Goal: Information Seeking & Learning: Understand process/instructions

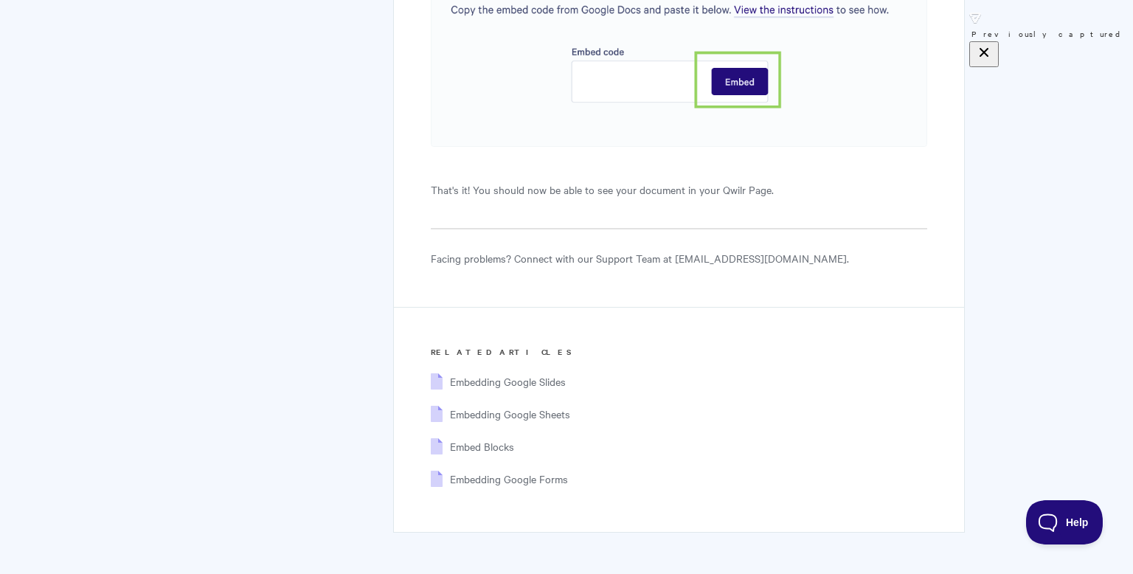
scroll to position [4026, 0]
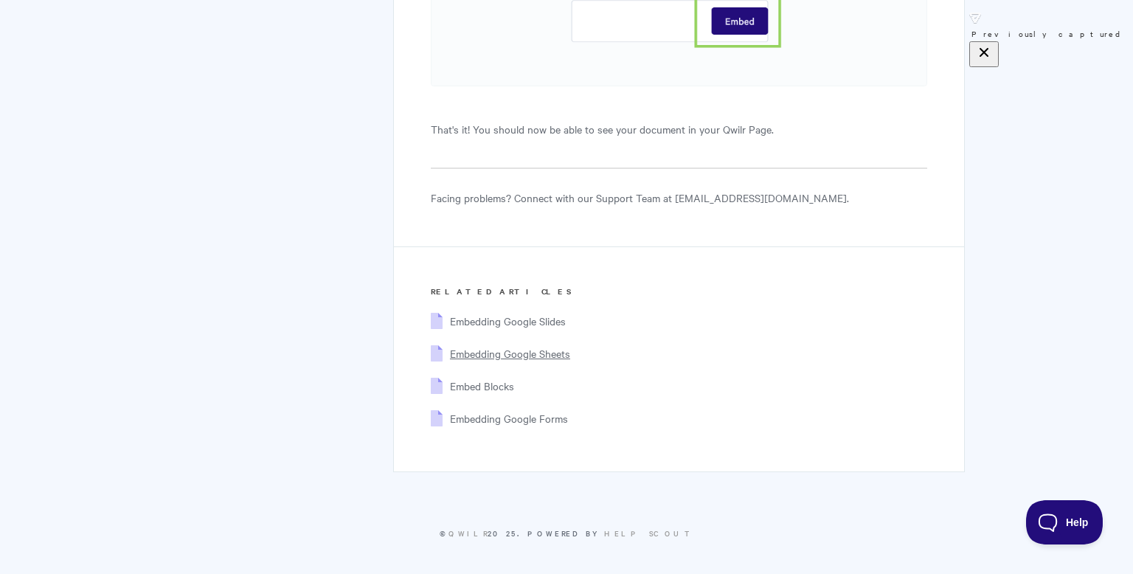
click at [484, 350] on span "Embedding Google Sheets" at bounding box center [510, 353] width 120 height 15
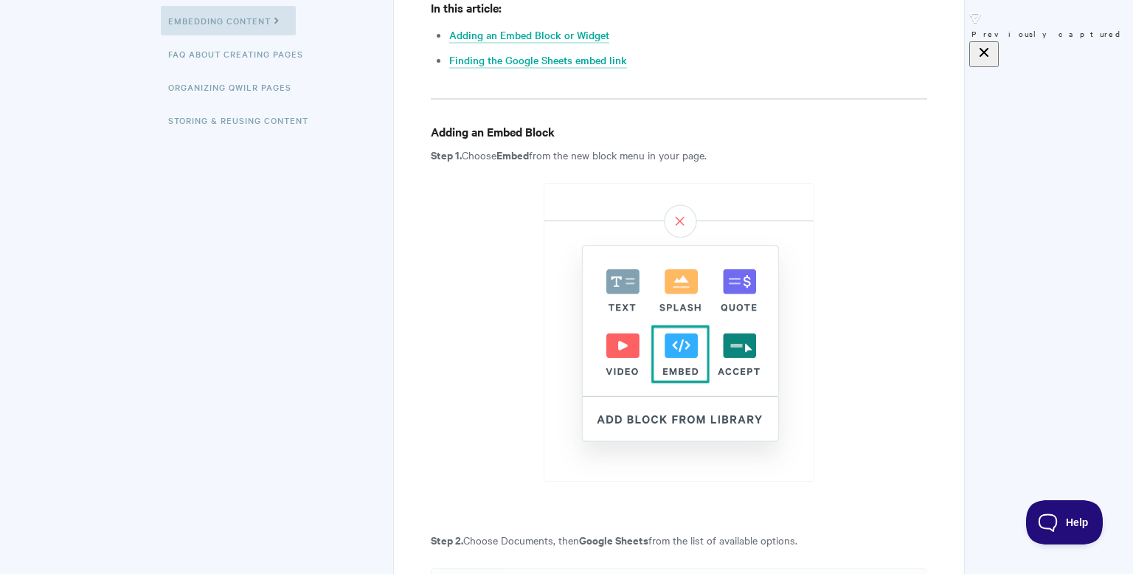
scroll to position [524, 0]
